Goal: Check status: Check status

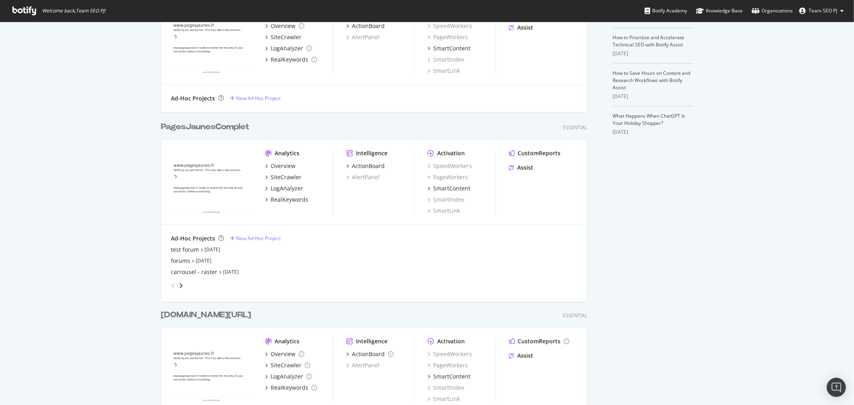
scroll to position [222, 0]
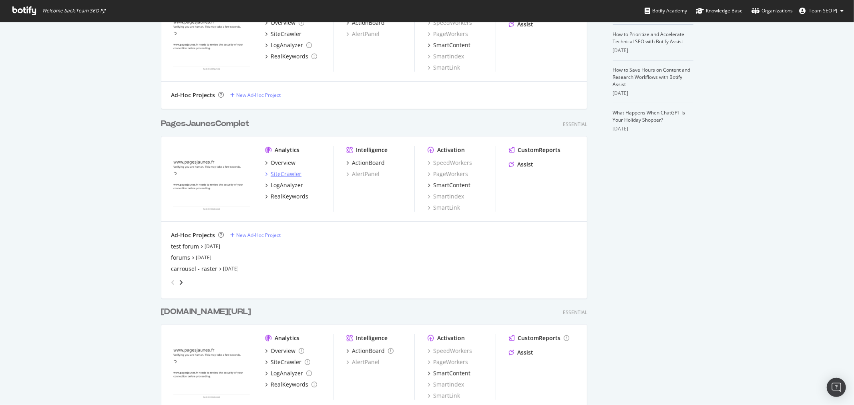
click at [285, 173] on div "SiteCrawler" at bounding box center [286, 174] width 31 height 8
